Goal: Register for event/course

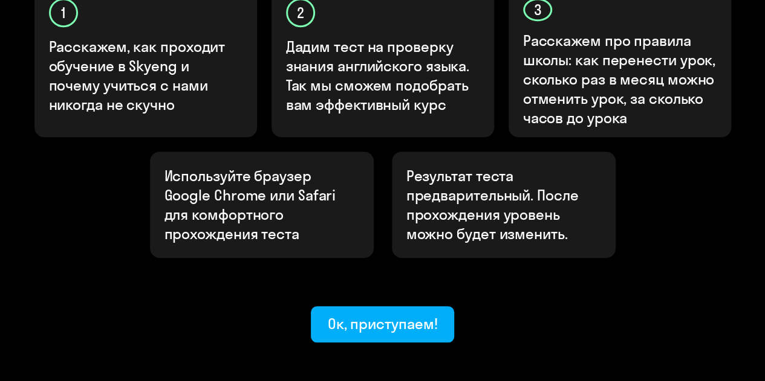
scroll to position [459, 0]
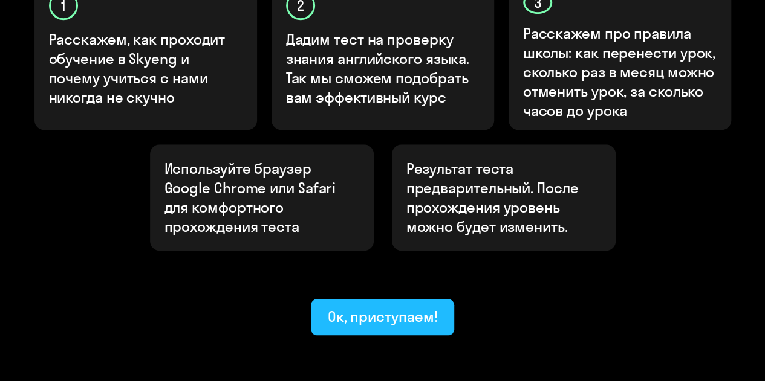
click at [330, 307] on div "Ок, приступаем!" at bounding box center [383, 316] width 110 height 19
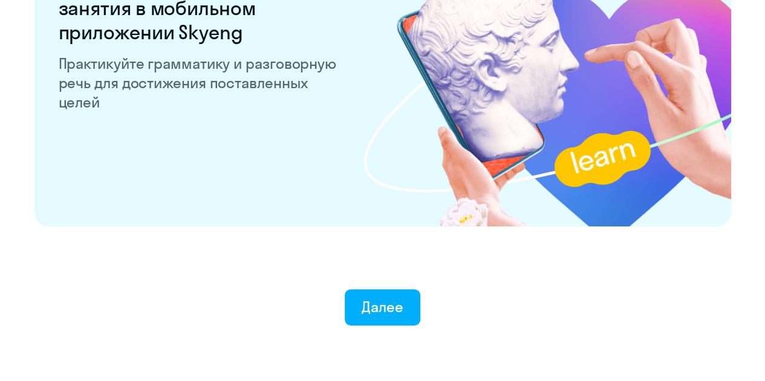
scroll to position [2421, 0]
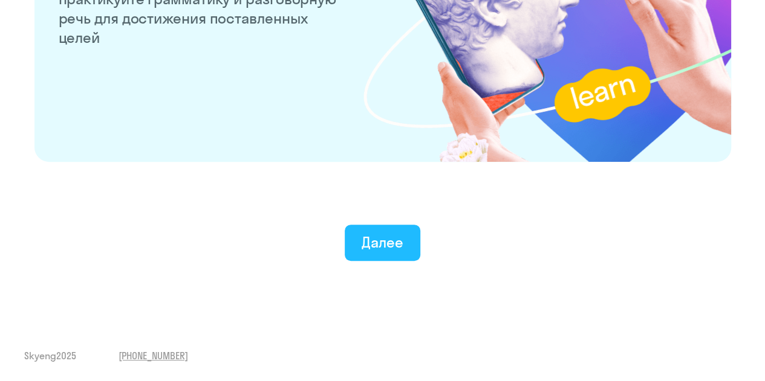
click at [347, 234] on button "Далее" at bounding box center [383, 243] width 76 height 36
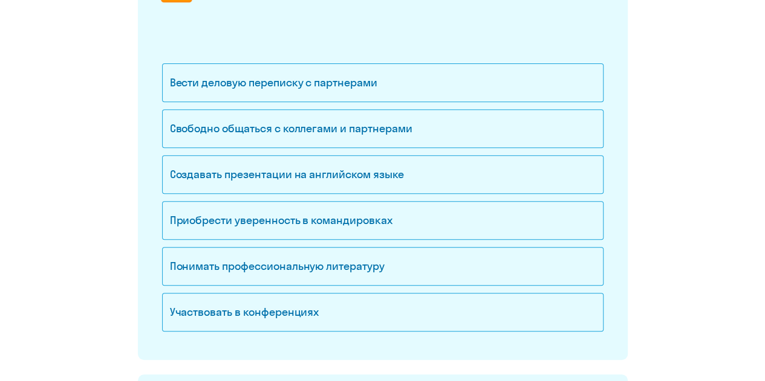
scroll to position [199, 0]
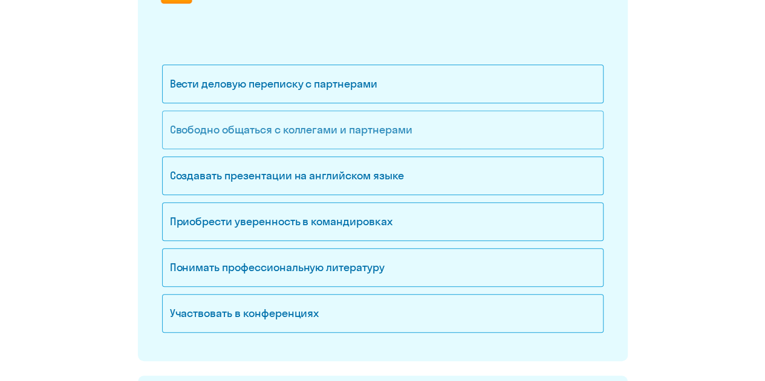
click at [300, 132] on div "Свободно общаться с коллегами и партнерами" at bounding box center [382, 130] width 441 height 39
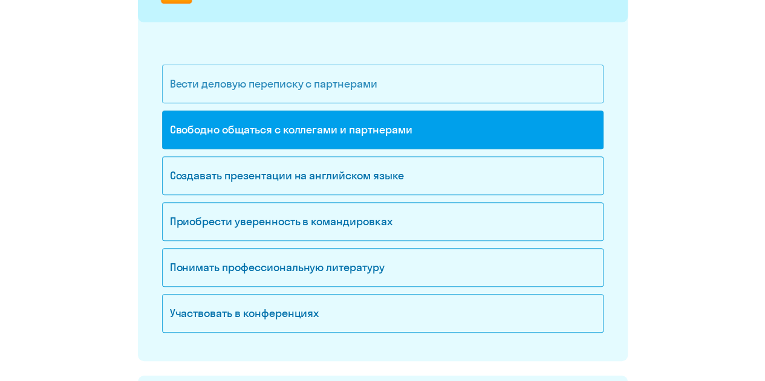
click at [254, 86] on div "Вести деловую переписку с партнерами" at bounding box center [382, 84] width 441 height 39
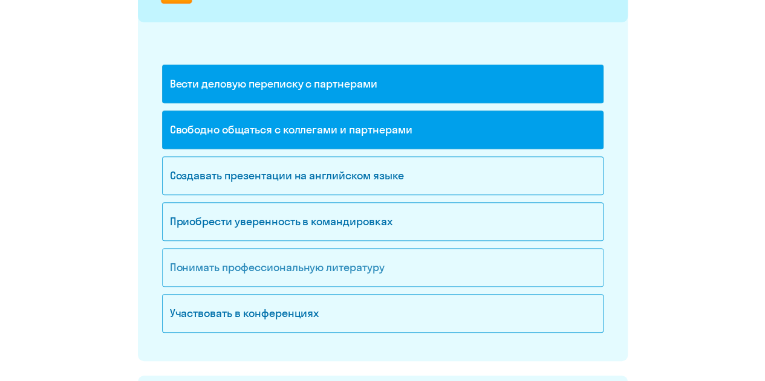
click at [323, 258] on div "Понимать профессиональную литературу" at bounding box center [382, 267] width 441 height 39
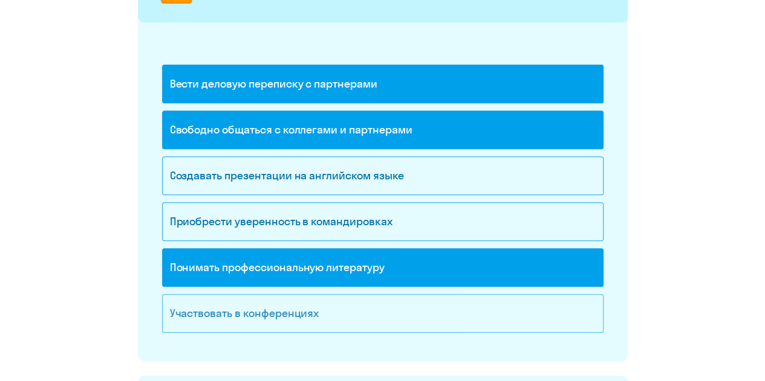
click at [313, 296] on div "Участвовать в конференциях" at bounding box center [382, 313] width 441 height 39
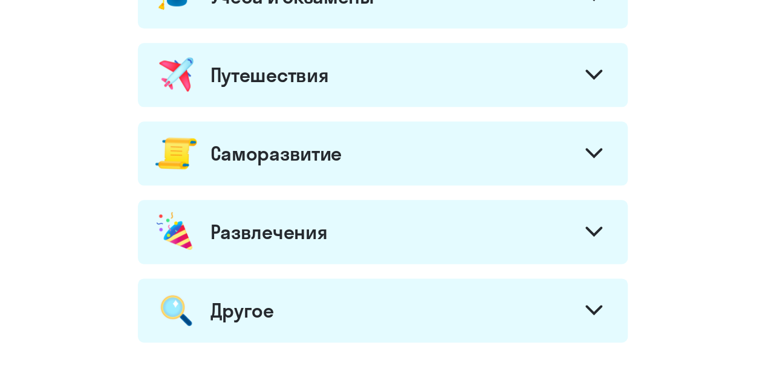
scroll to position [613, 0]
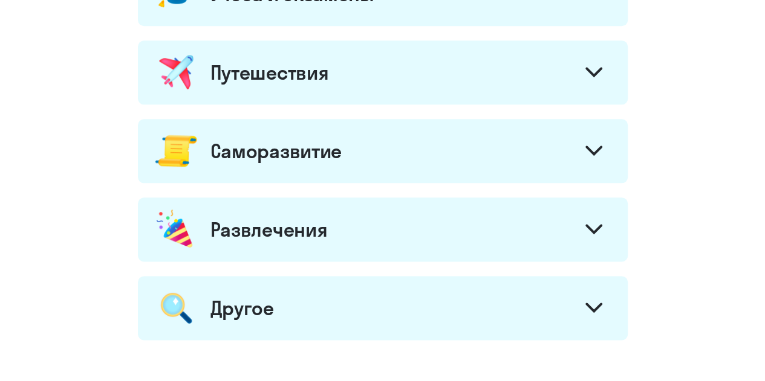
click at [599, 148] on icon at bounding box center [593, 151] width 17 height 10
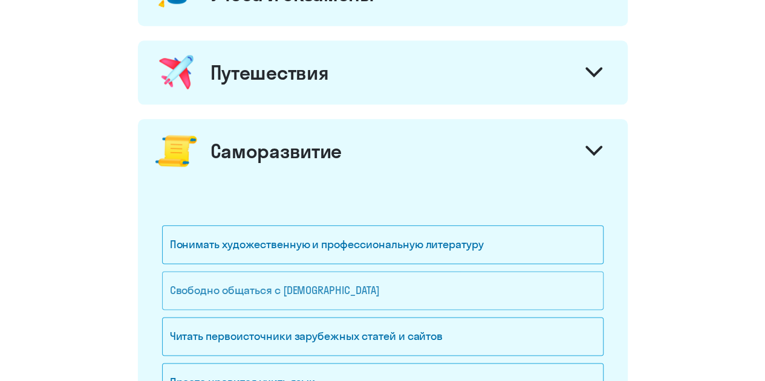
click at [370, 278] on div "Свободно общаться с [DEMOGRAPHIC_DATA]" at bounding box center [382, 290] width 441 height 39
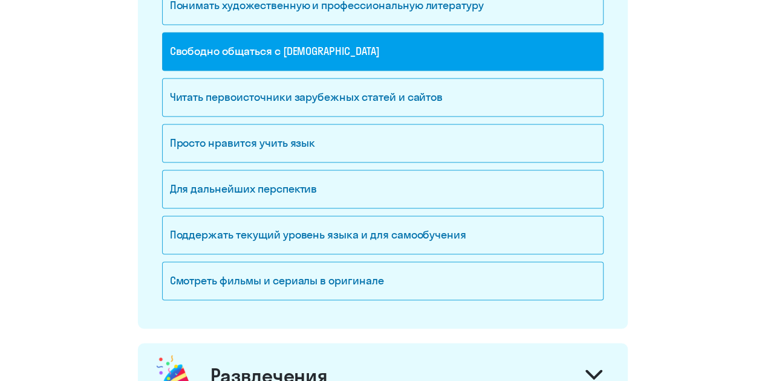
scroll to position [856, 0]
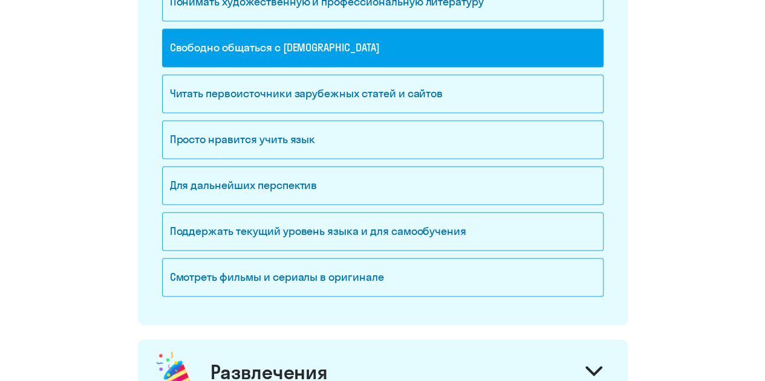
drag, startPoint x: 755, startPoint y: 257, endPoint x: 742, endPoint y: 294, distance: 38.8
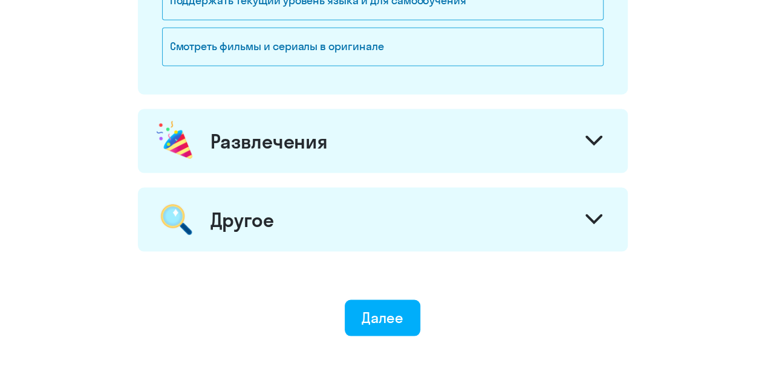
scroll to position [1109, 0]
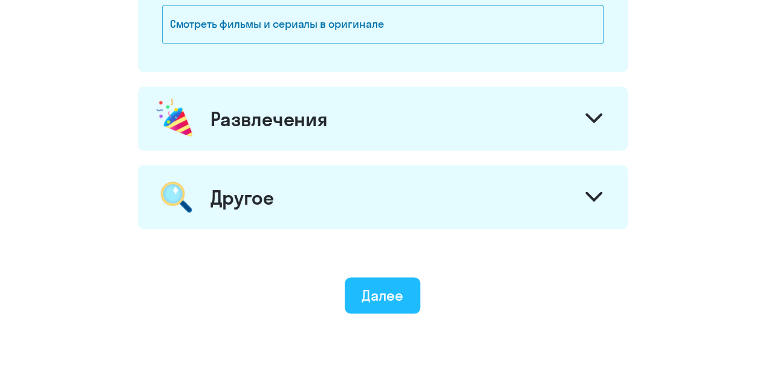
click at [388, 290] on div "Далее" at bounding box center [383, 294] width 42 height 19
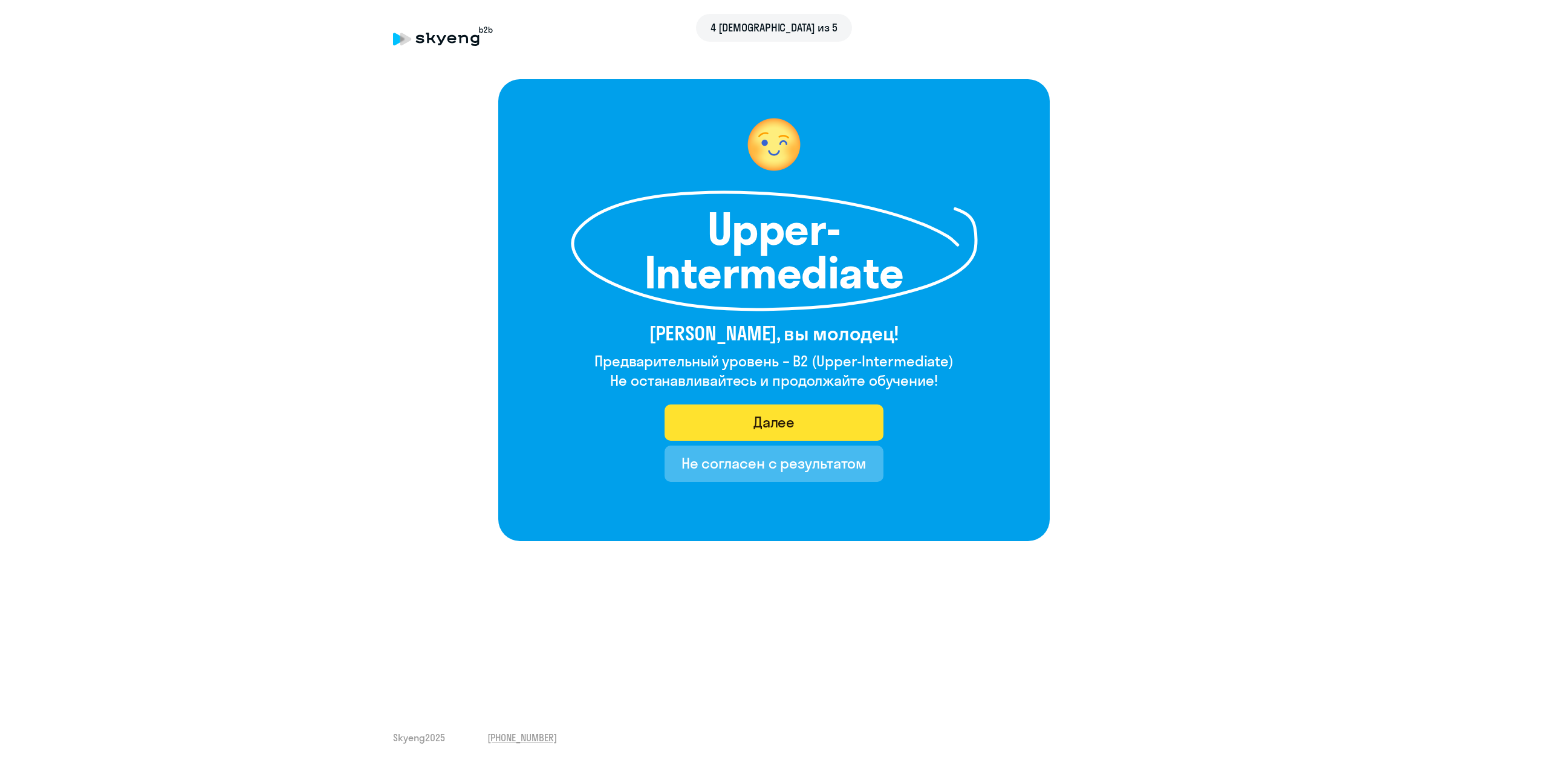
click at [773, 381] on button "Далее" at bounding box center [773, 422] width 219 height 36
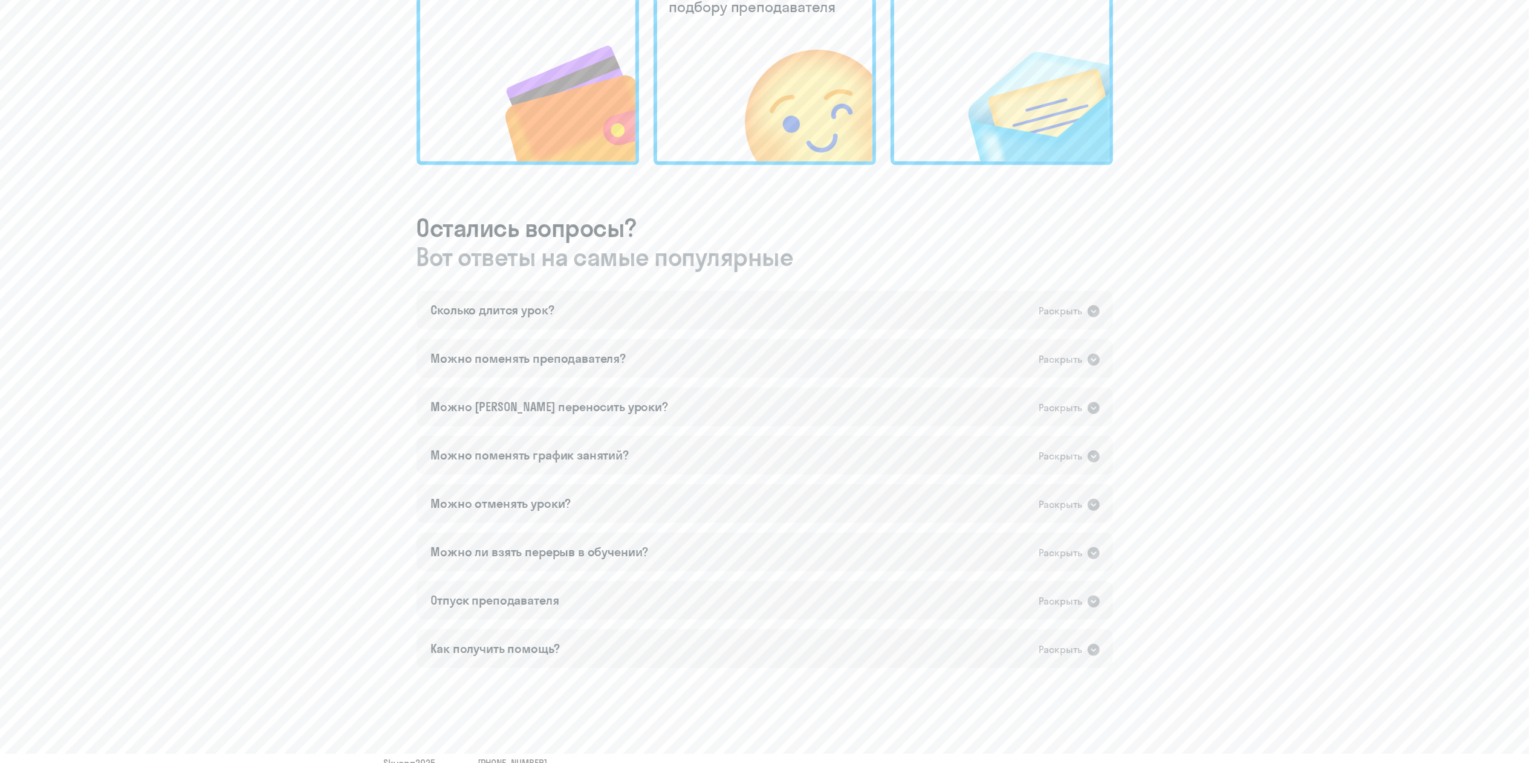
scroll to position [501, 0]
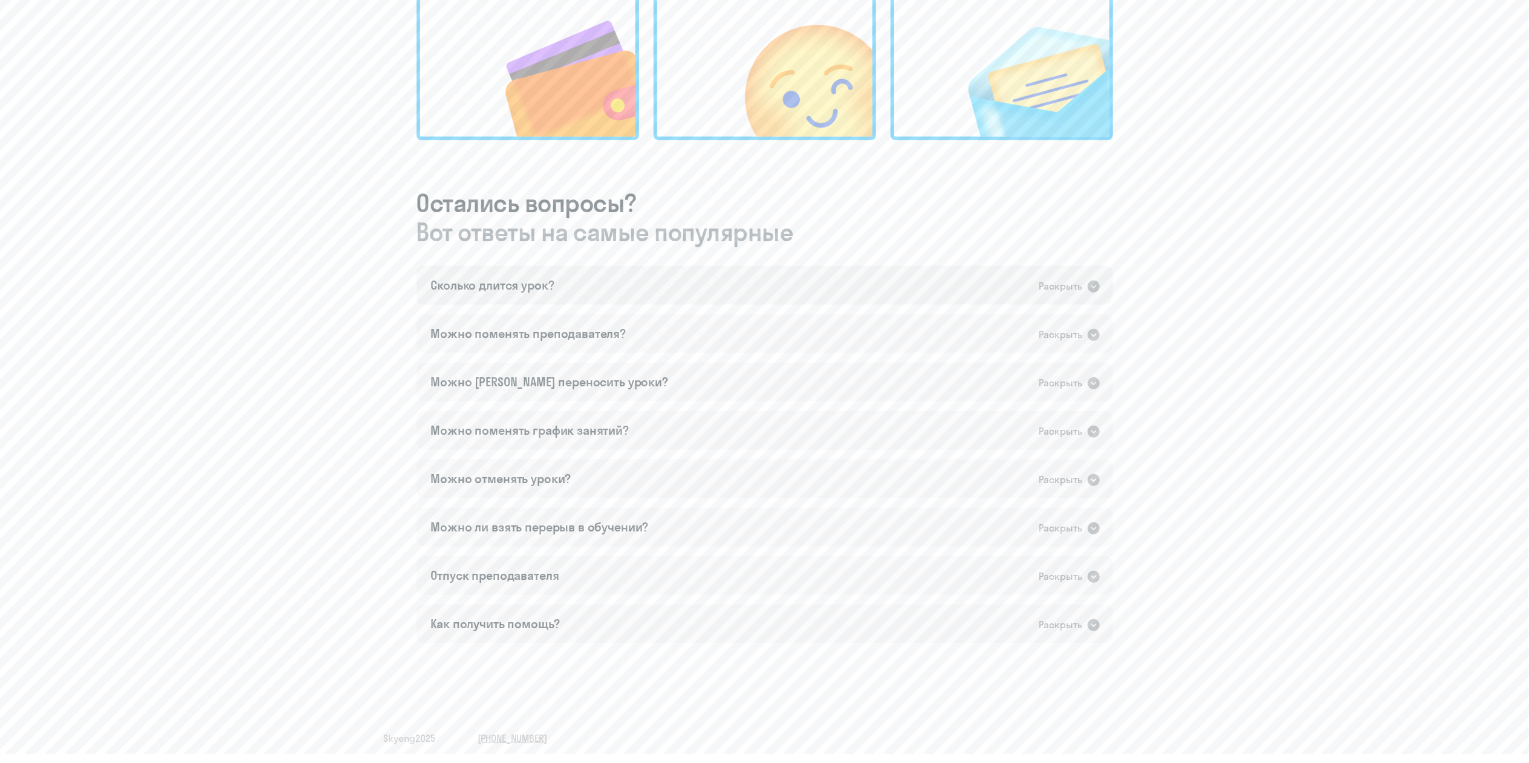
click at [635, 297] on div "Сколько длится урок? Раскрыть" at bounding box center [765, 285] width 696 height 39
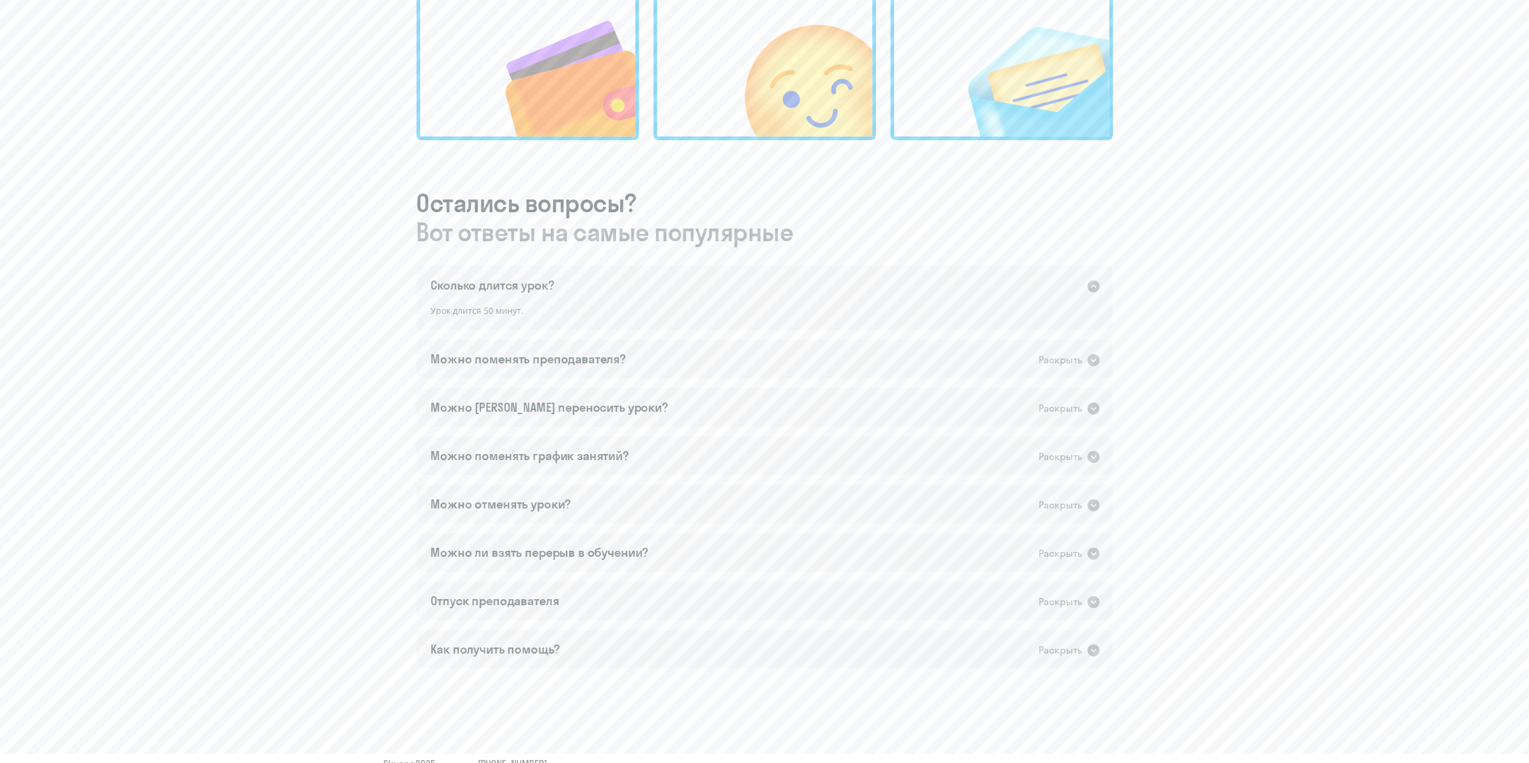
click at [635, 297] on div "Сколько длится урок? Раскрыть" at bounding box center [765, 285] width 696 height 39
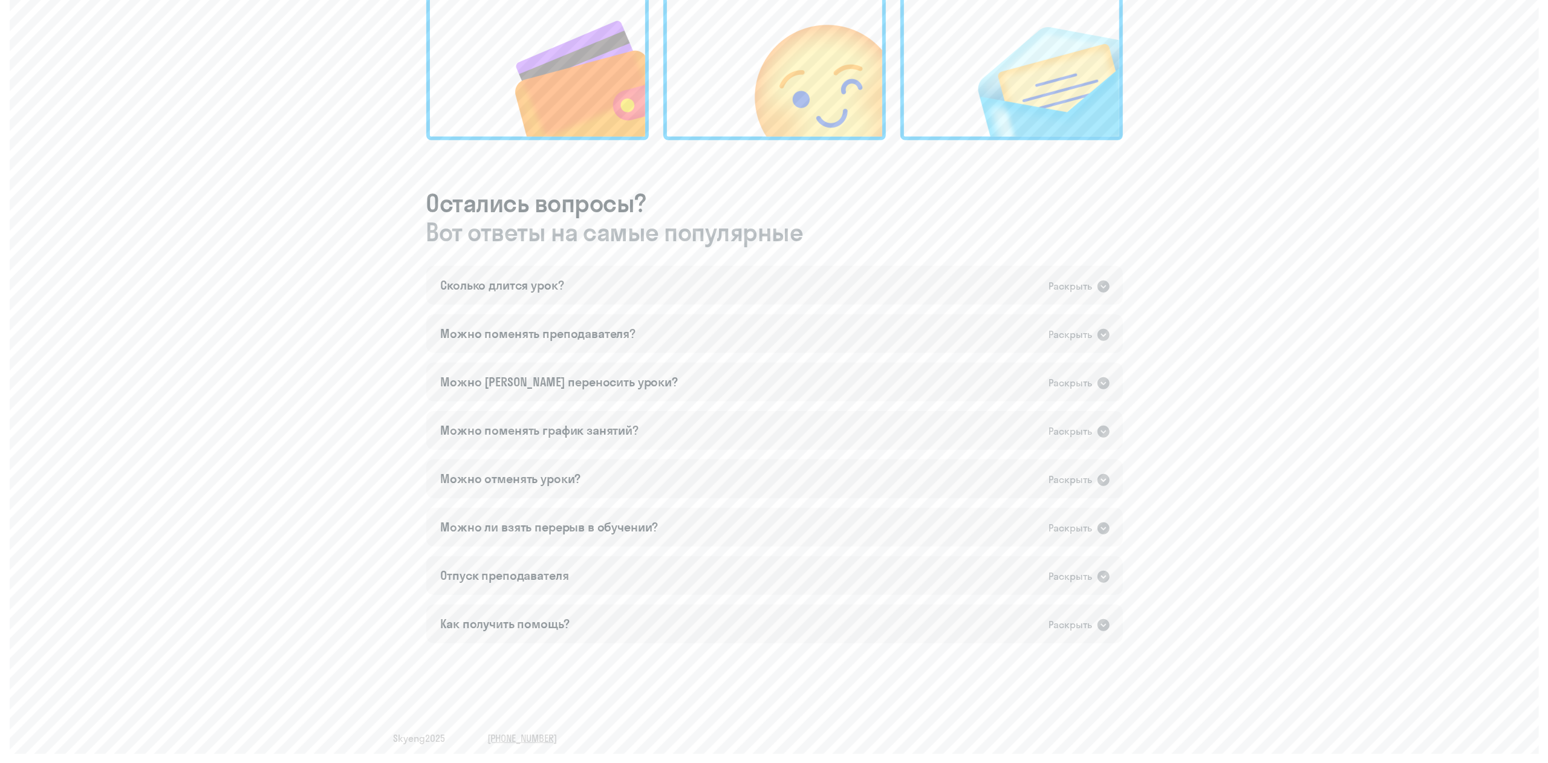
scroll to position [0, 0]
